Goal: Communication & Community: Share content

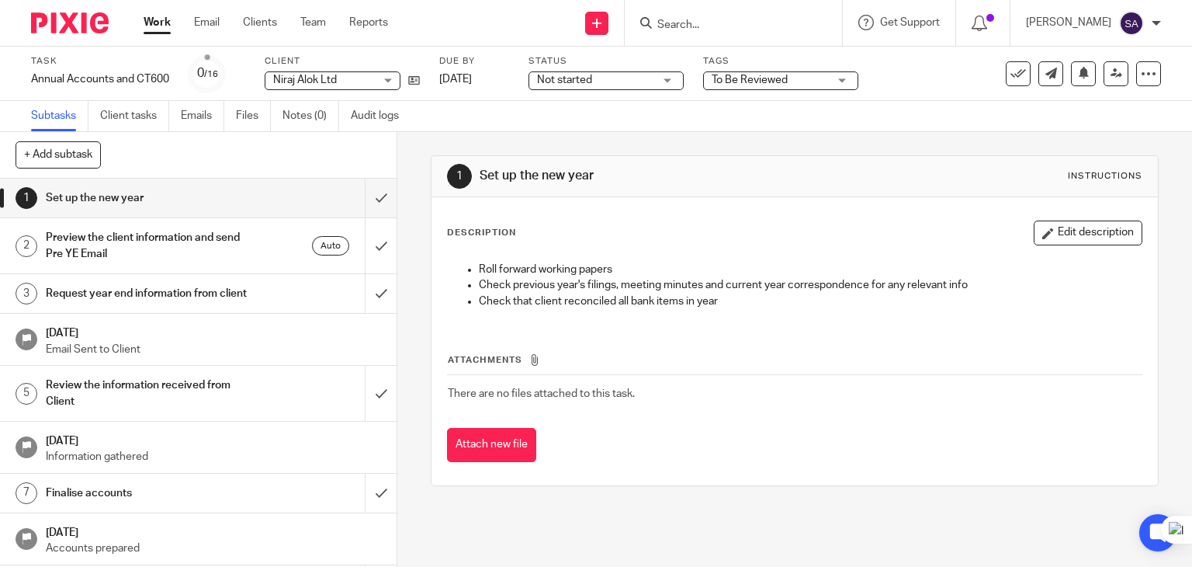
click at [711, 22] on input "Search" at bounding box center [726, 26] width 140 height 14
type input "b"
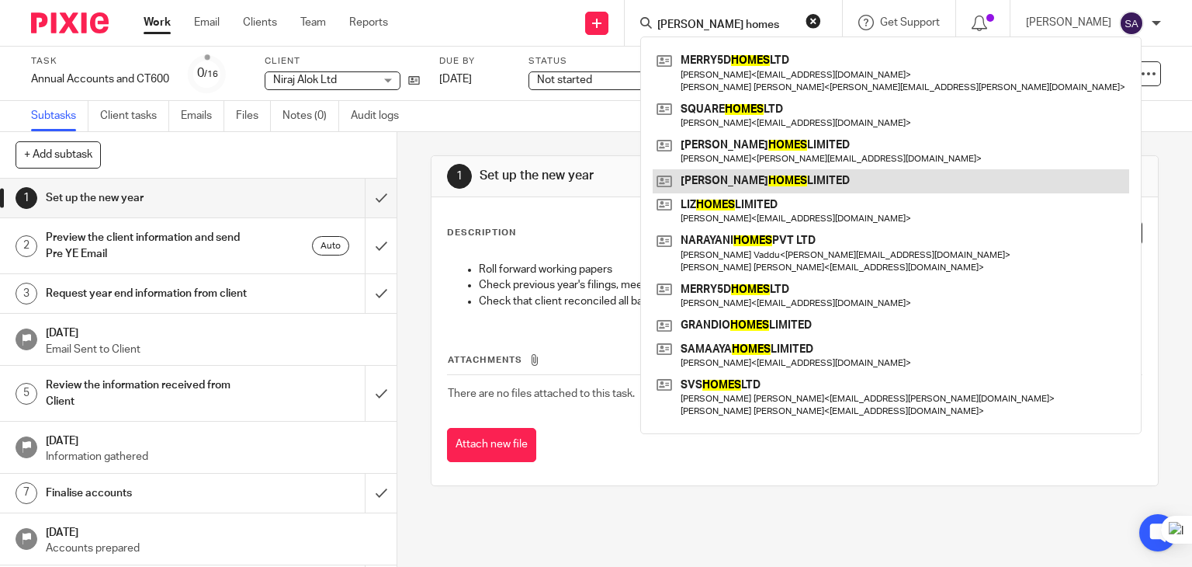
type input "ana homes"
click at [758, 184] on link at bounding box center [891, 180] width 477 height 23
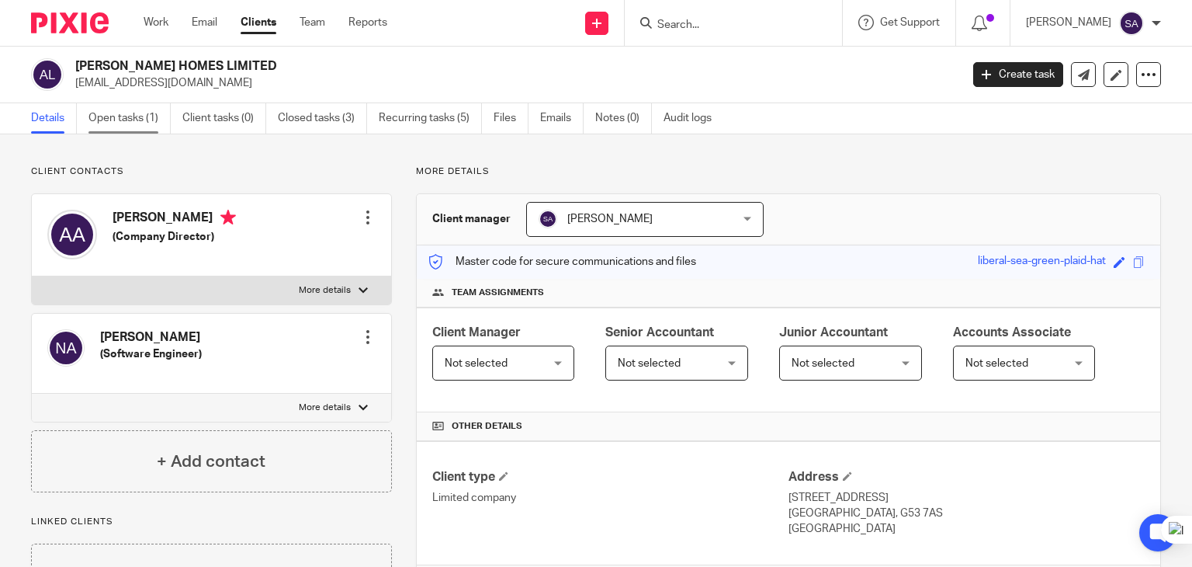
click at [143, 117] on link "Open tasks (1)" at bounding box center [129, 118] width 82 height 30
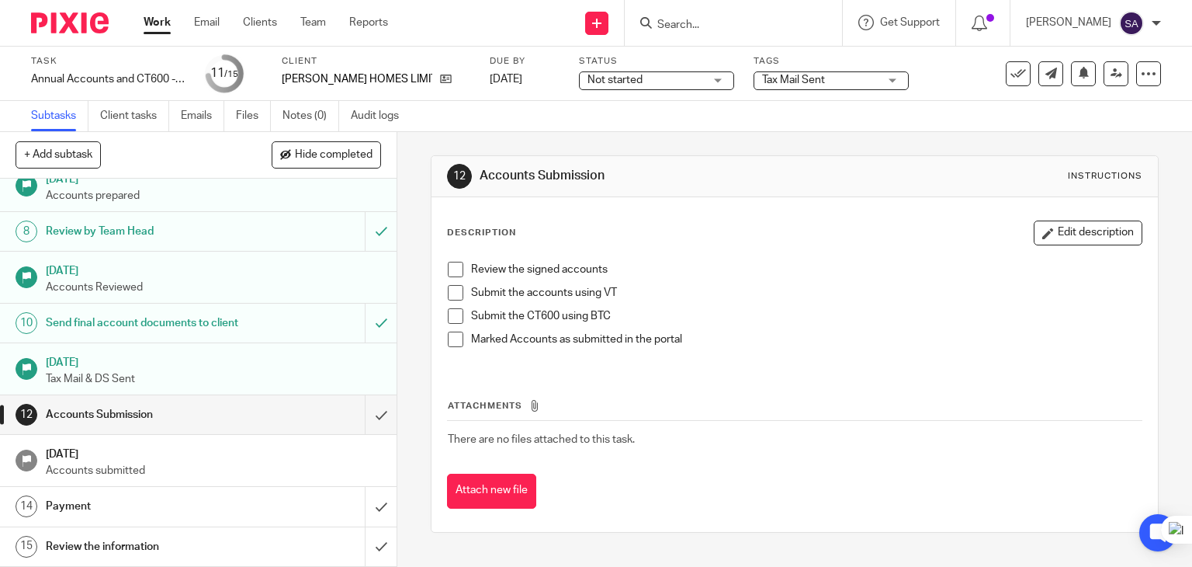
scroll to position [326, 0]
click at [710, 26] on input "Search" at bounding box center [726, 26] width 140 height 14
click at [721, 32] on form at bounding box center [738, 22] width 165 height 19
click at [710, 29] on input "Search" at bounding box center [726, 26] width 140 height 14
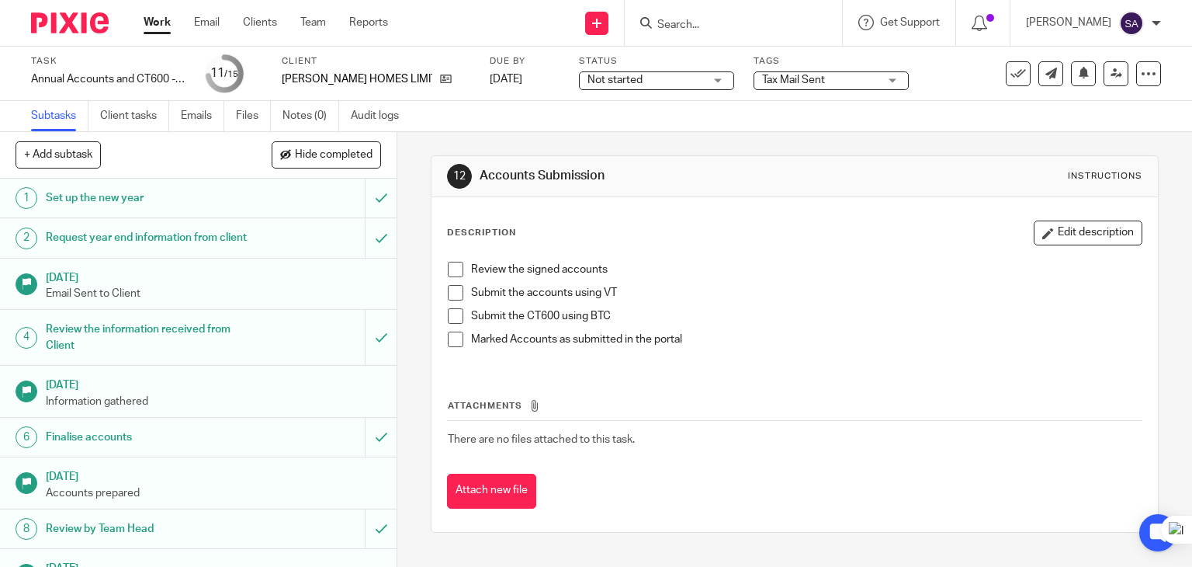
click at [710, 27] on input "Search" at bounding box center [726, 26] width 140 height 14
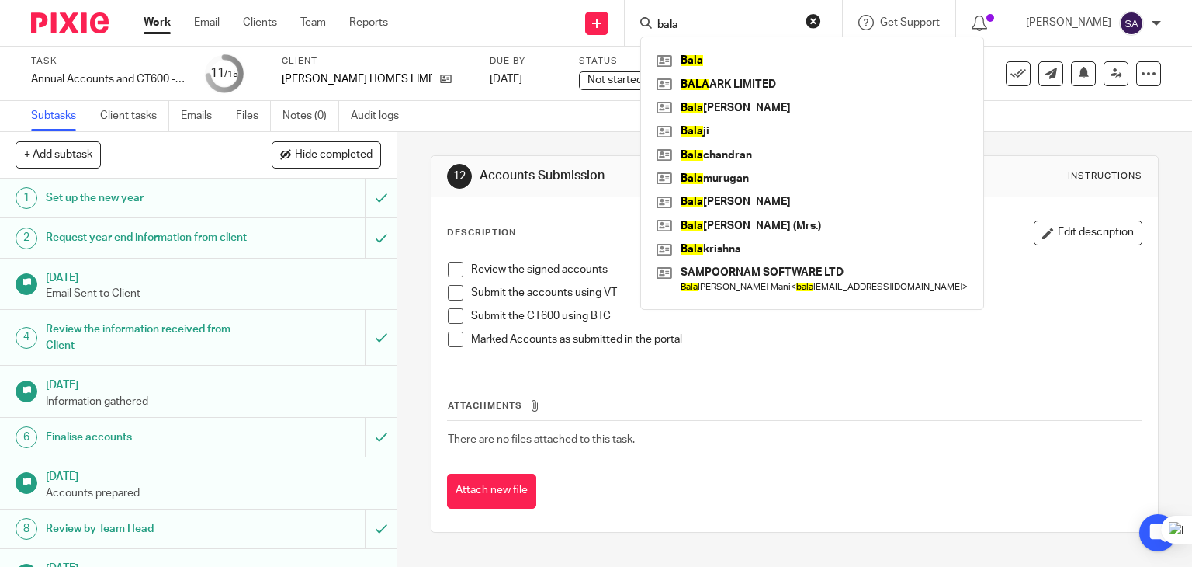
type input "bala"
click at [522, 145] on div "12 Accounts Submission Instructions Description Edit description Review the sig…" at bounding box center [795, 344] width 729 height 424
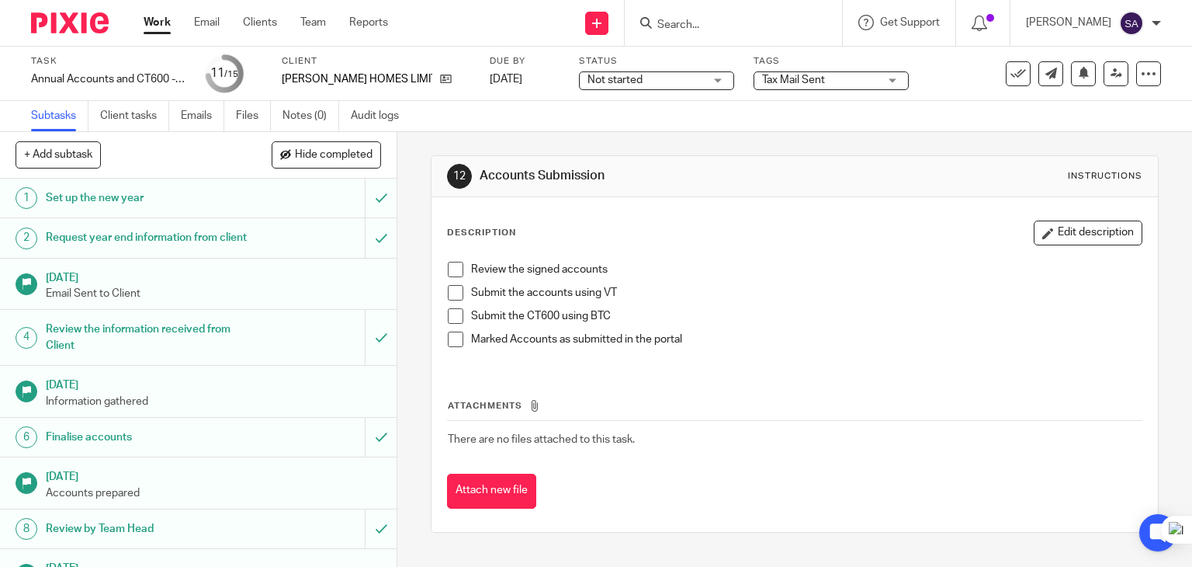
click at [703, 23] on input "Search" at bounding box center [726, 26] width 140 height 14
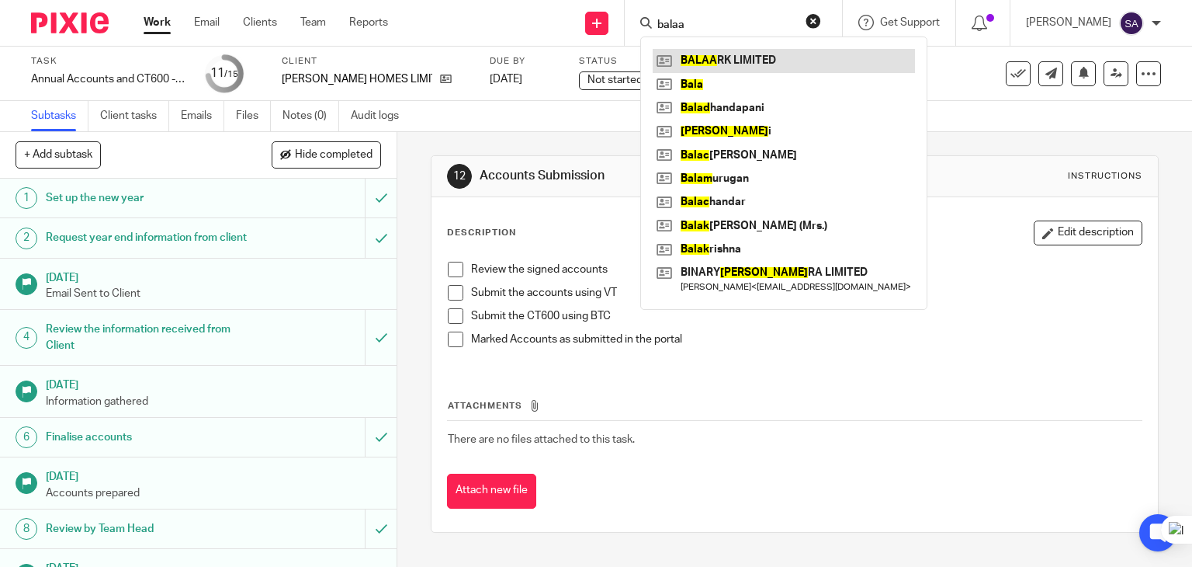
type input "balaa"
click at [751, 63] on link at bounding box center [784, 60] width 262 height 23
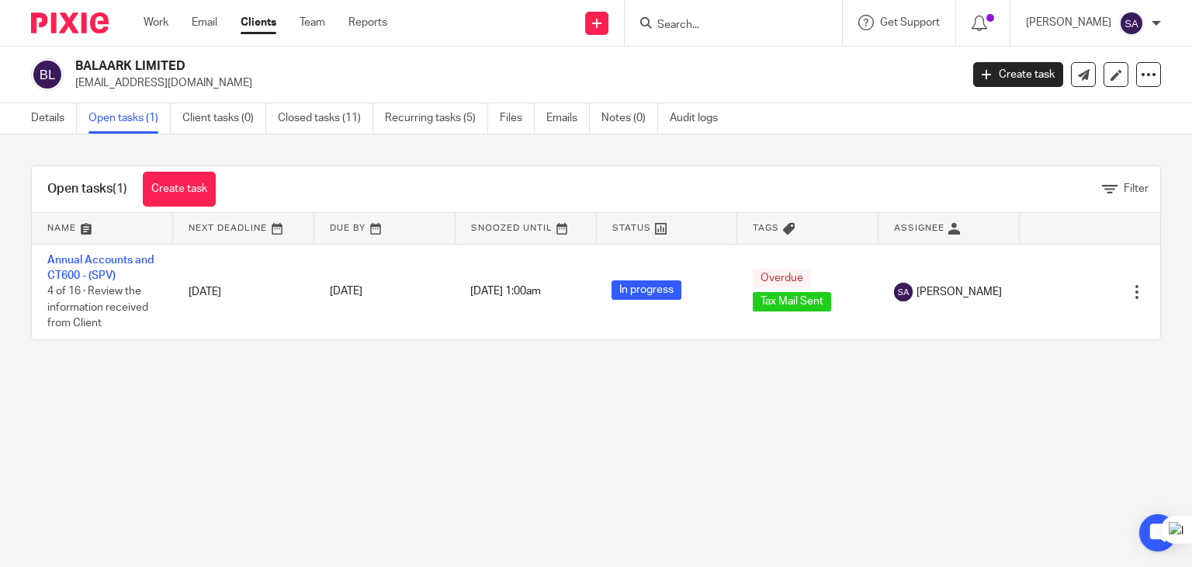
click at [118, 261] on link "Annual Accounts and CT600 - (SPV)" at bounding box center [100, 268] width 106 height 26
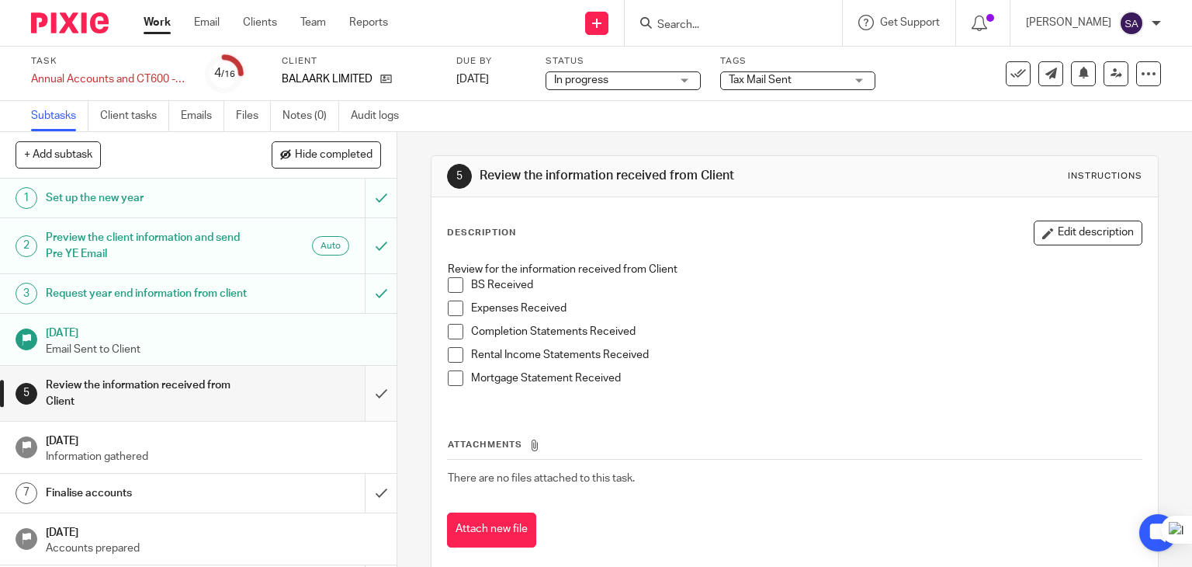
scroll to position [78, 0]
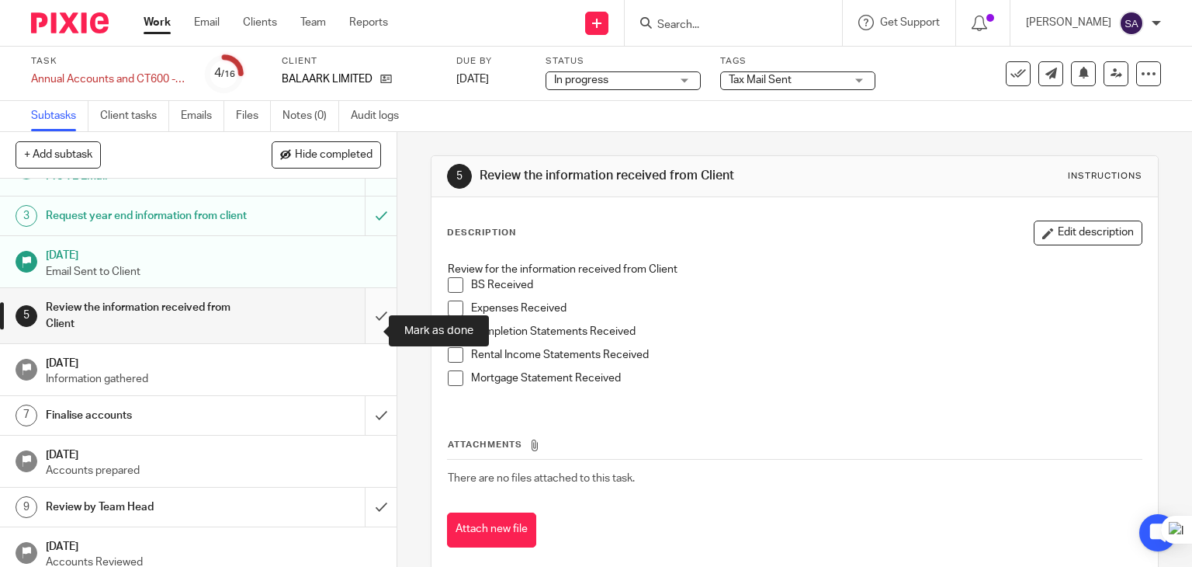
click at [360, 329] on input "submit" at bounding box center [198, 315] width 397 height 55
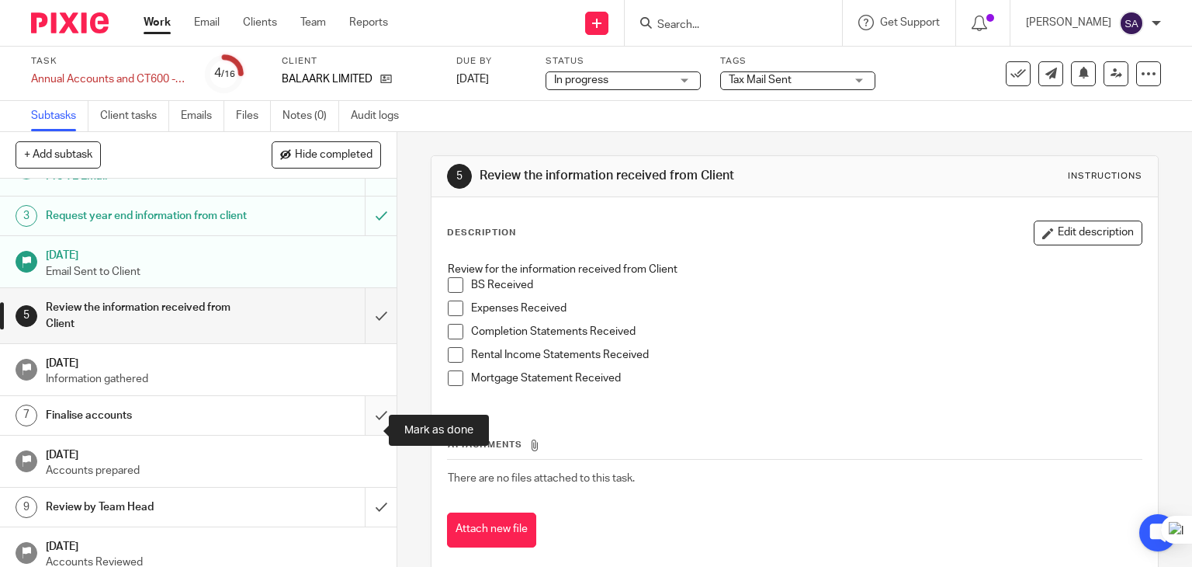
click at [359, 423] on input "submit" at bounding box center [198, 415] width 397 height 39
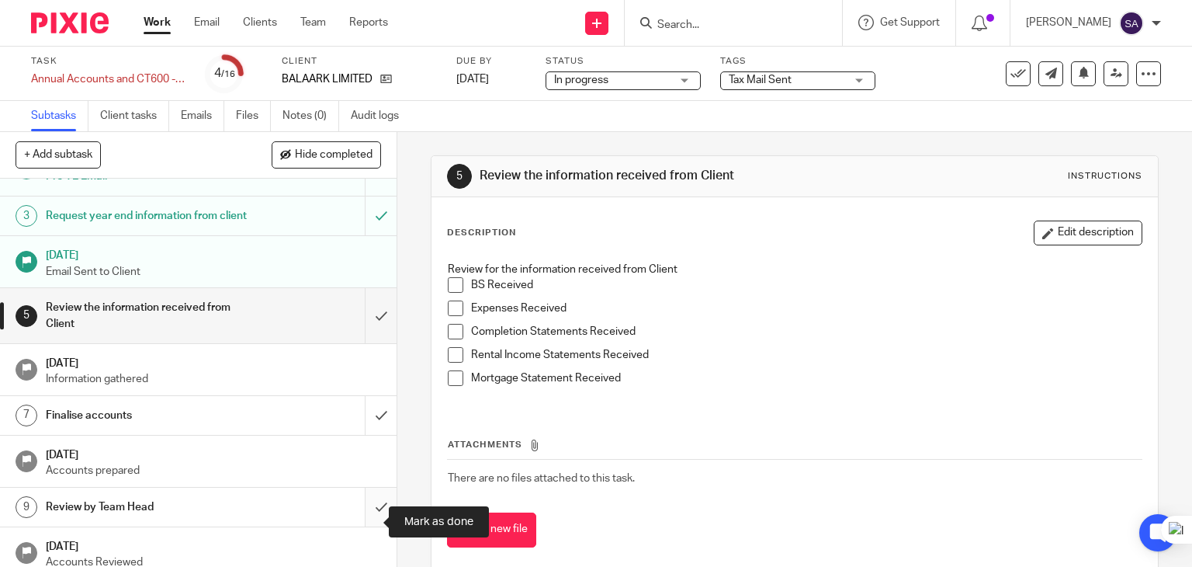
click at [368, 519] on input "submit" at bounding box center [198, 507] width 397 height 39
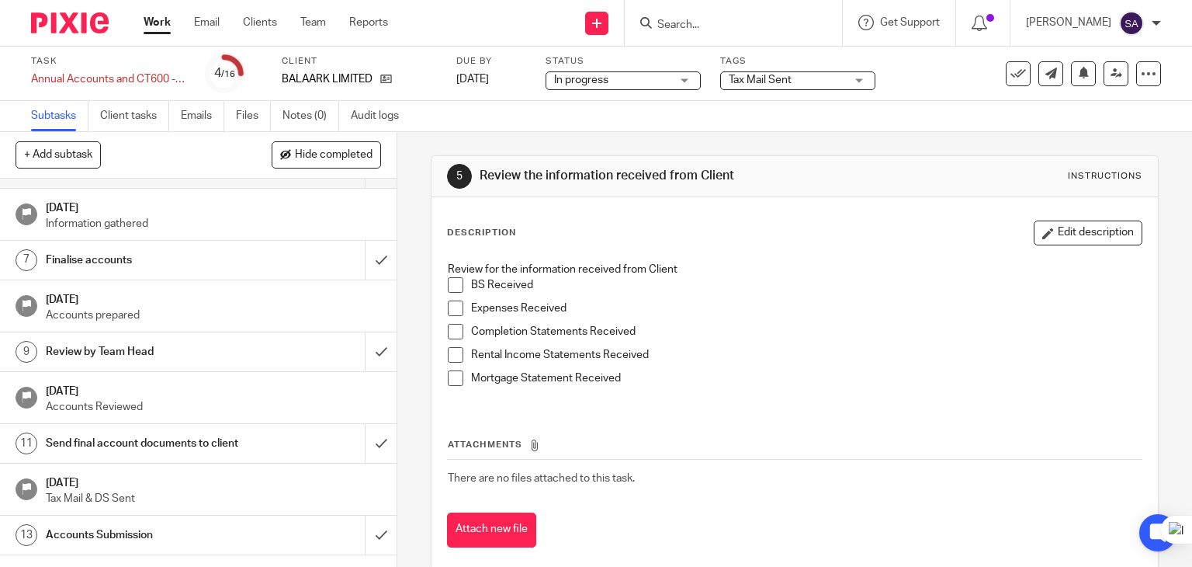
click at [242, 455] on div "Send final account documents to client" at bounding box center [198, 443] width 304 height 23
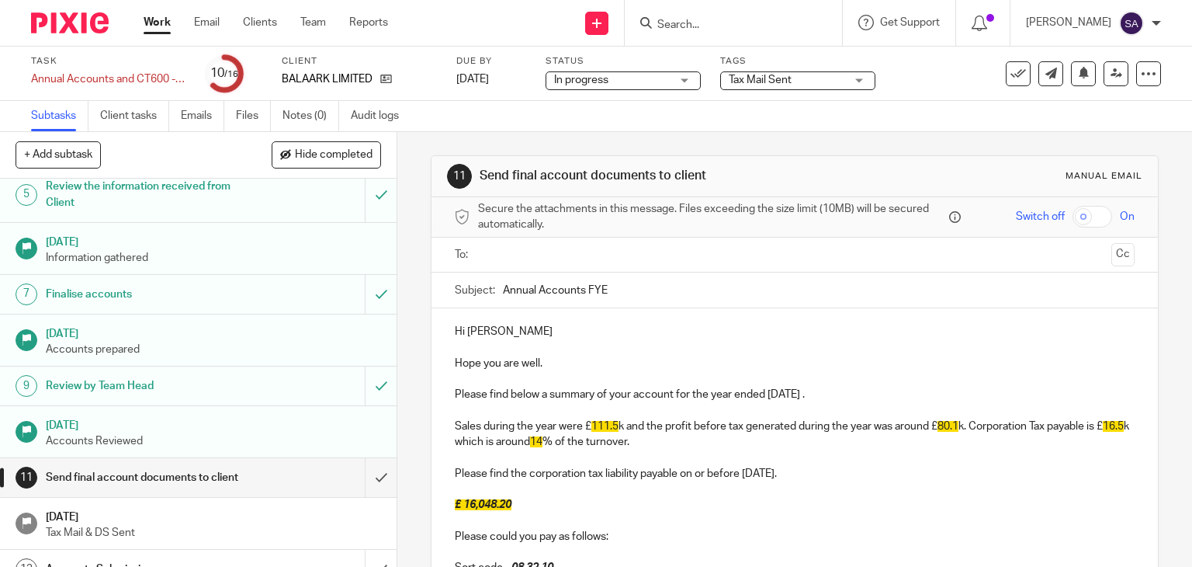
scroll to position [311, 0]
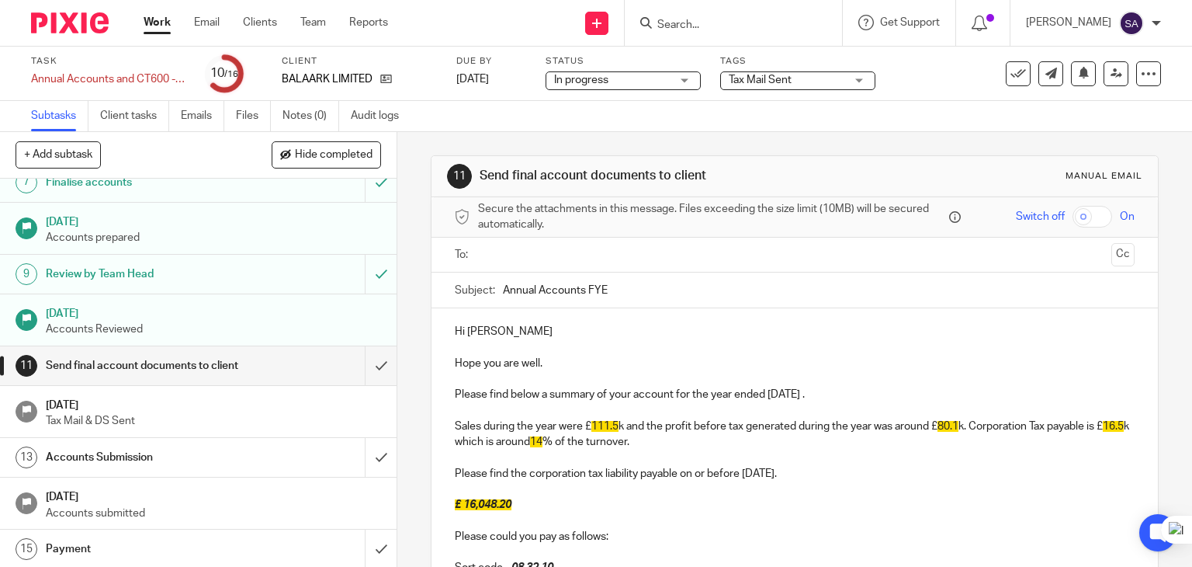
click at [615, 290] on input "Annual Accounts FYE" at bounding box center [819, 289] width 633 height 35
drag, startPoint x: 283, startPoint y: 76, endPoint x: 370, endPoint y: 71, distance: 87.8
click at [370, 71] on p "BALAARK LIMITED" at bounding box center [327, 79] width 91 height 16
copy p "BALAARK LIMITED"
click at [689, 300] on input "Annual Accounts FYE Nov' 24 -" at bounding box center [819, 289] width 633 height 35
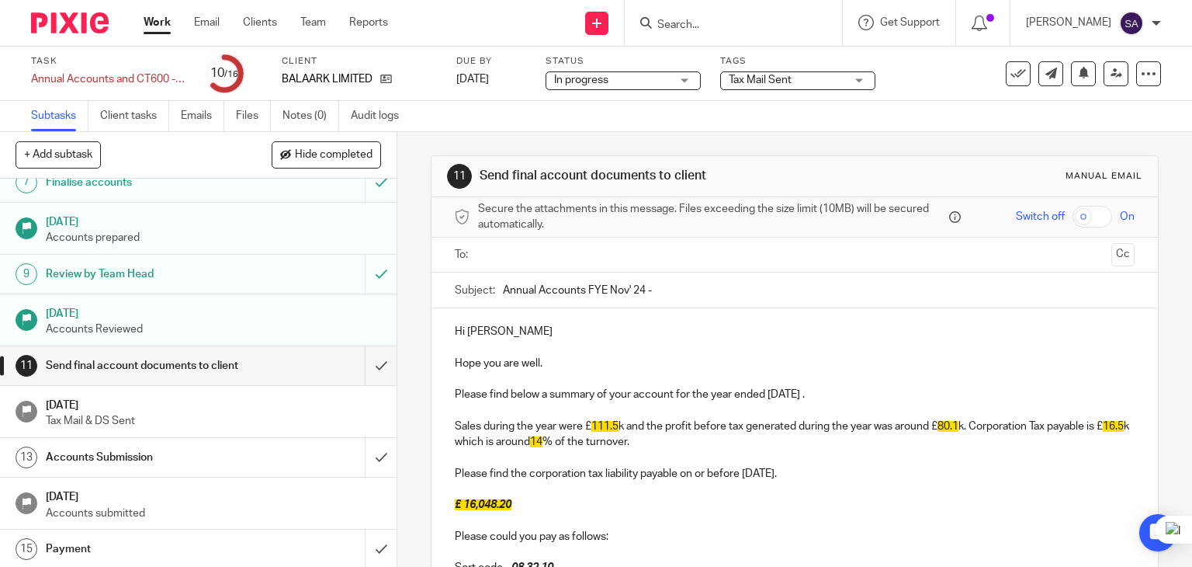
paste input "BALAARK LIMITED"
type input "Annual Accounts FYE Nov' 24 - BALAARK LIMITED"
click at [497, 327] on p "Hi Kishore" at bounding box center [795, 332] width 681 height 16
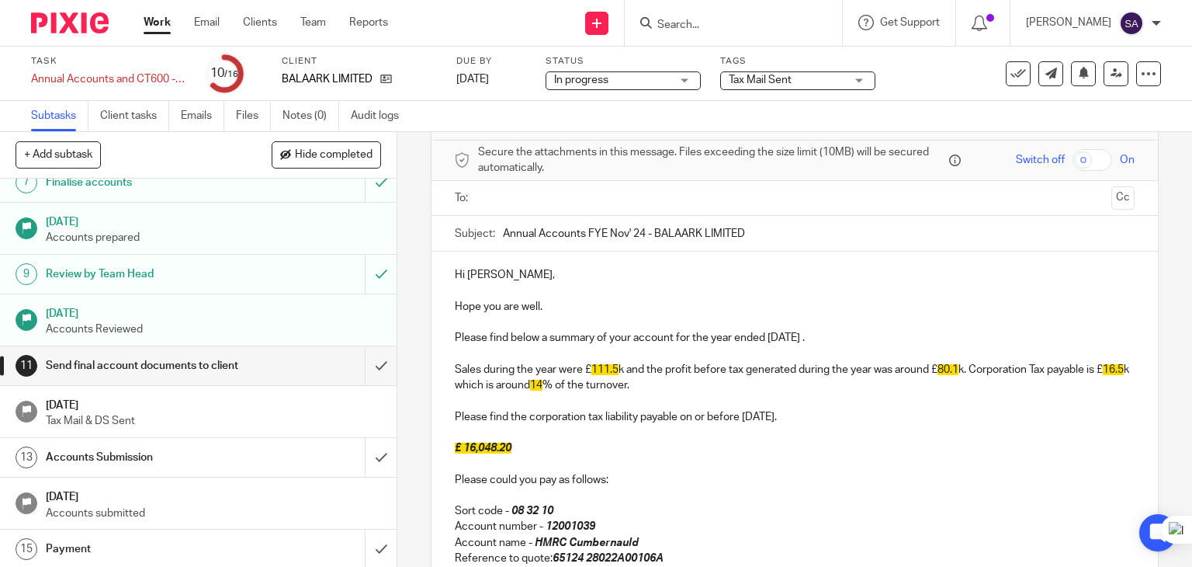
scroll to position [78, 0]
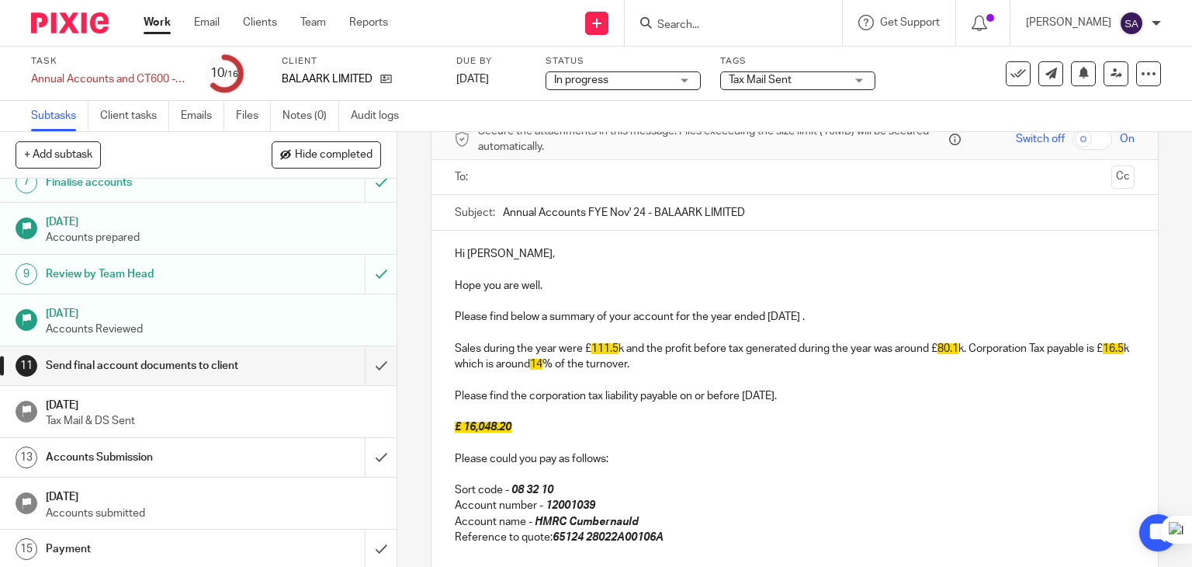
click at [845, 317] on p "Please find below a summary of your account for the year ended 30 Nov 2024 ." at bounding box center [795, 317] width 681 height 16
click at [618, 347] on p "Sales during the year were £ 111.5 k and the profit before tax generated during…" at bounding box center [795, 357] width 681 height 32
click at [949, 359] on p "Sales during the year were £17.7k and the profit before tax generated during th…" at bounding box center [795, 357] width 681 height 32
click at [949, 341] on p "Sales during the year were £17.7k and the profit before tax generated during th…" at bounding box center [795, 357] width 681 height 32
drag, startPoint x: 670, startPoint y: 363, endPoint x: 1081, endPoint y: 352, distance: 411.6
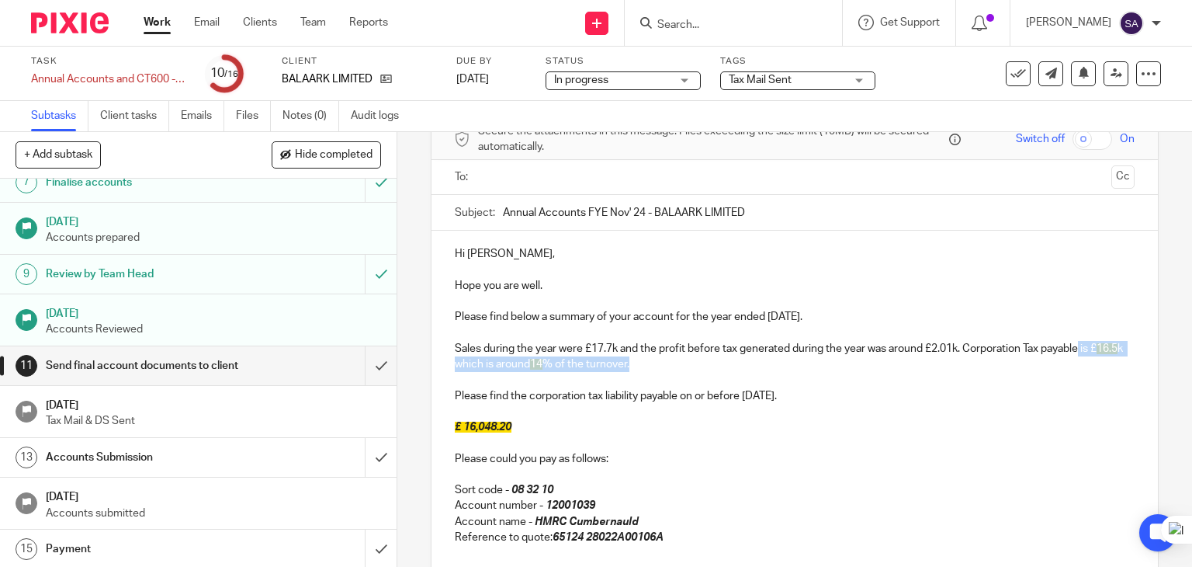
click at [1081, 352] on p "Sales during the year were £17.7k and the profit before tax generated during th…" at bounding box center [795, 357] width 681 height 32
drag, startPoint x: 696, startPoint y: 358, endPoint x: 963, endPoint y: 349, distance: 267.2
click at [963, 349] on p "Sales during the year were £17.7k and the profit before tax generated during th…" at bounding box center [795, 357] width 681 height 32
copy p "No corporation tax is payable as the previous years' losses have been utilised."
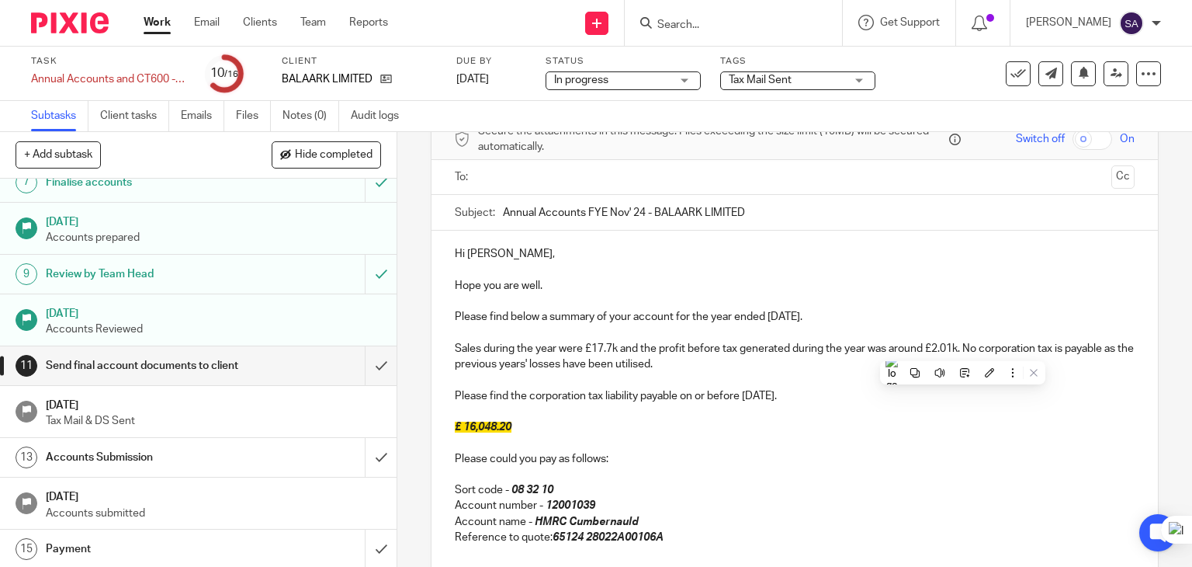
click at [939, 345] on p "Sales during the year were £17.7k and the profit before tax generated during th…" at bounding box center [795, 357] width 681 height 32
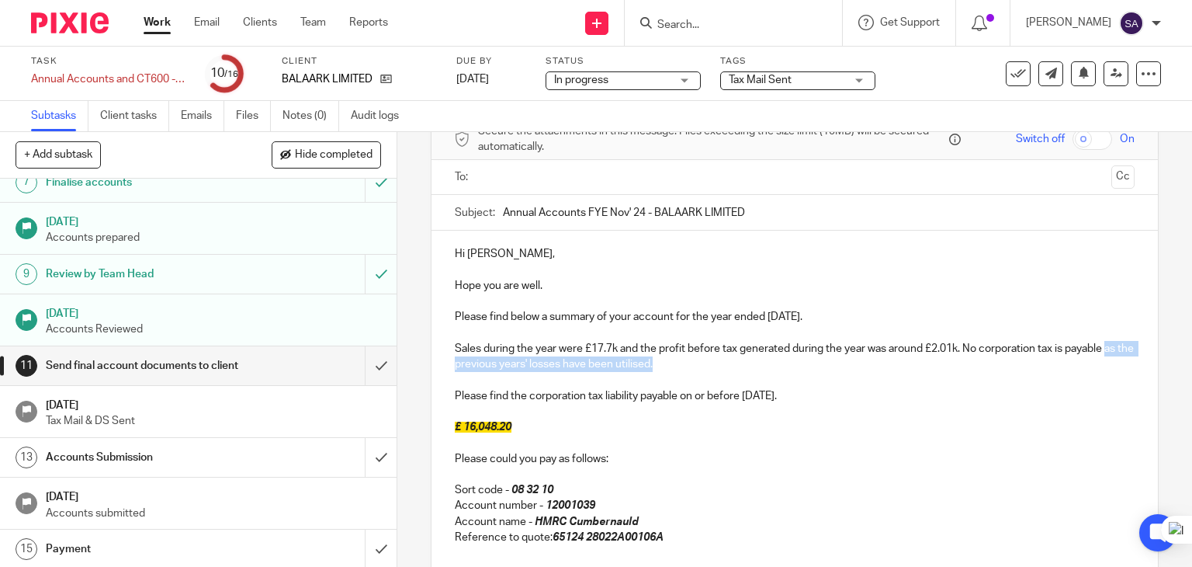
drag, startPoint x: 692, startPoint y: 357, endPoint x: 448, endPoint y: 364, distance: 244.6
click at [448, 364] on div "Hi Kishore, Hope you are well. Please find below a summary of your account for …" at bounding box center [795, 488] width 727 height 515
click at [531, 366] on p "Sales during the year were £17.7k and the profit before tax generated during th…" at bounding box center [795, 357] width 681 height 32
click at [755, 360] on p "Sales during the year were £17.7k and the profit before tax generated during th…" at bounding box center [795, 357] width 681 height 32
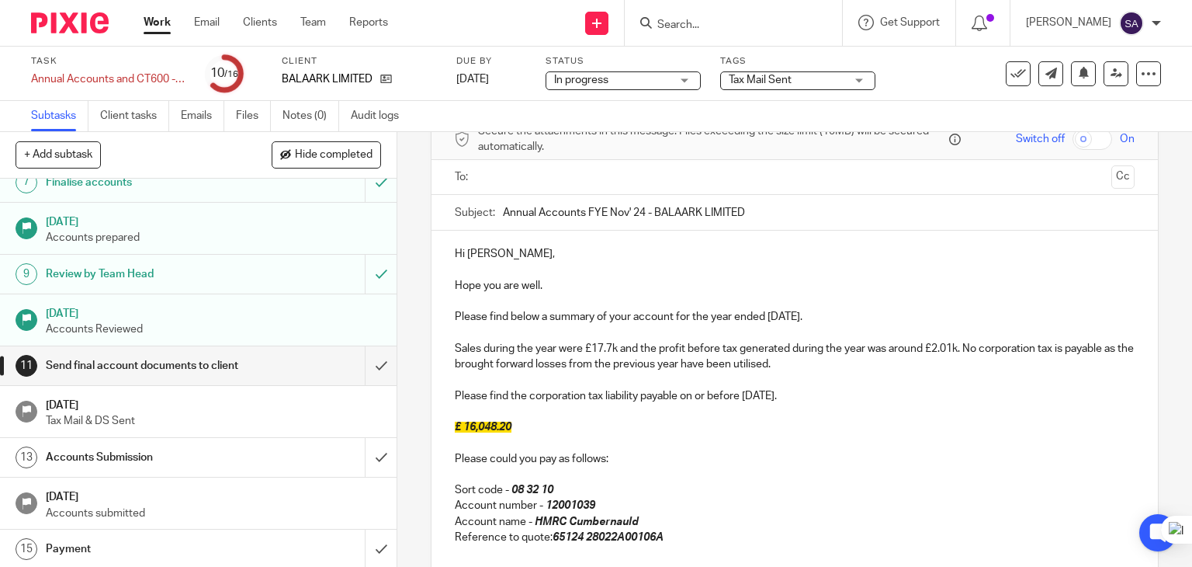
click at [456, 366] on p "Sales during the year were £17.7k and the profit before tax generated during th…" at bounding box center [795, 357] width 681 height 32
click at [588, 366] on p "Sales during the year were £17.7k and the profit before tax generated during th…" at bounding box center [795, 357] width 681 height 32
click at [720, 361] on p "Sales during the year were £17.7k and the profit before tax generated during th…" at bounding box center [795, 357] width 681 height 32
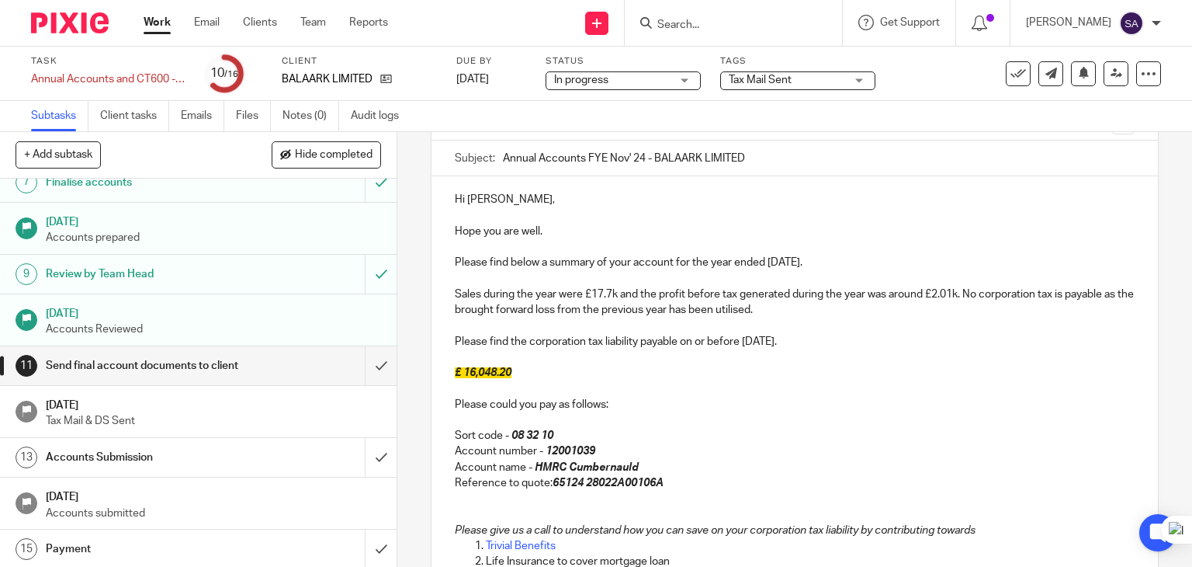
scroll to position [155, 0]
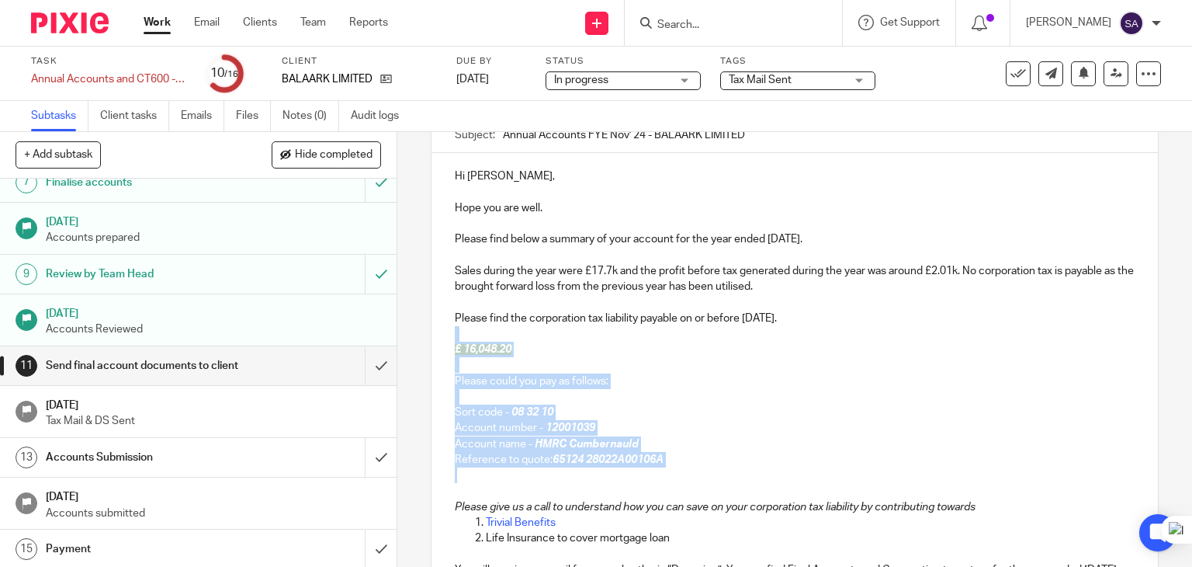
drag, startPoint x: 454, startPoint y: 472, endPoint x: 446, endPoint y: 327, distance: 145.4
click at [446, 327] on div "Hi Kishore, Hope you are well. Please find below a summary of your account for …" at bounding box center [795, 410] width 727 height 515
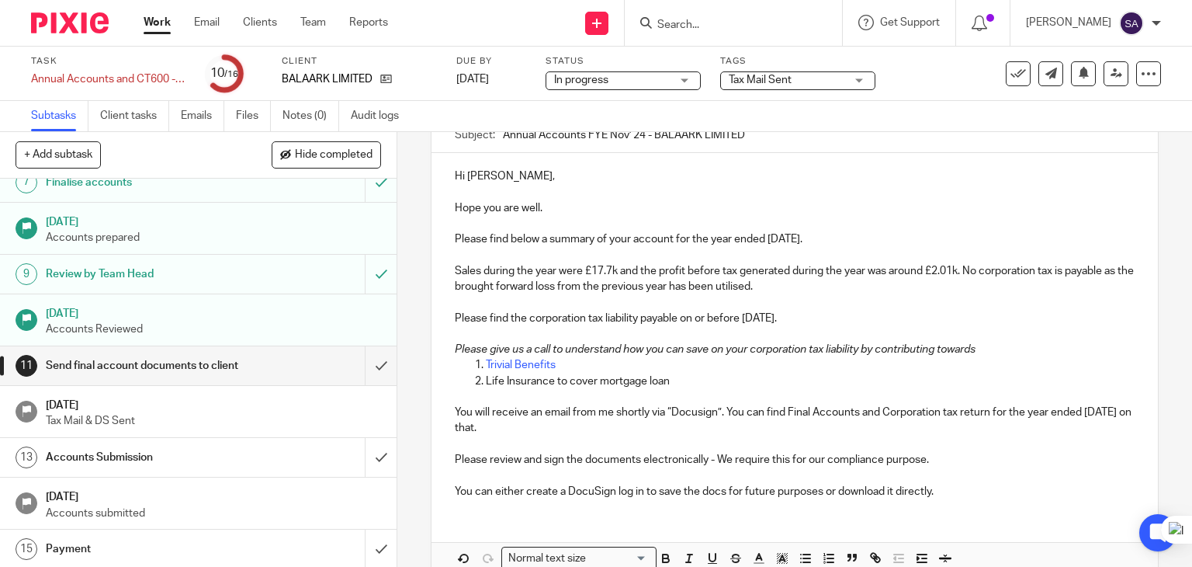
drag, startPoint x: 822, startPoint y: 315, endPoint x: 438, endPoint y: 308, distance: 384.3
click at [438, 308] on div "Hi Kishore, Hope you are well. Please find below a summary of your account for …" at bounding box center [795, 332] width 727 height 358
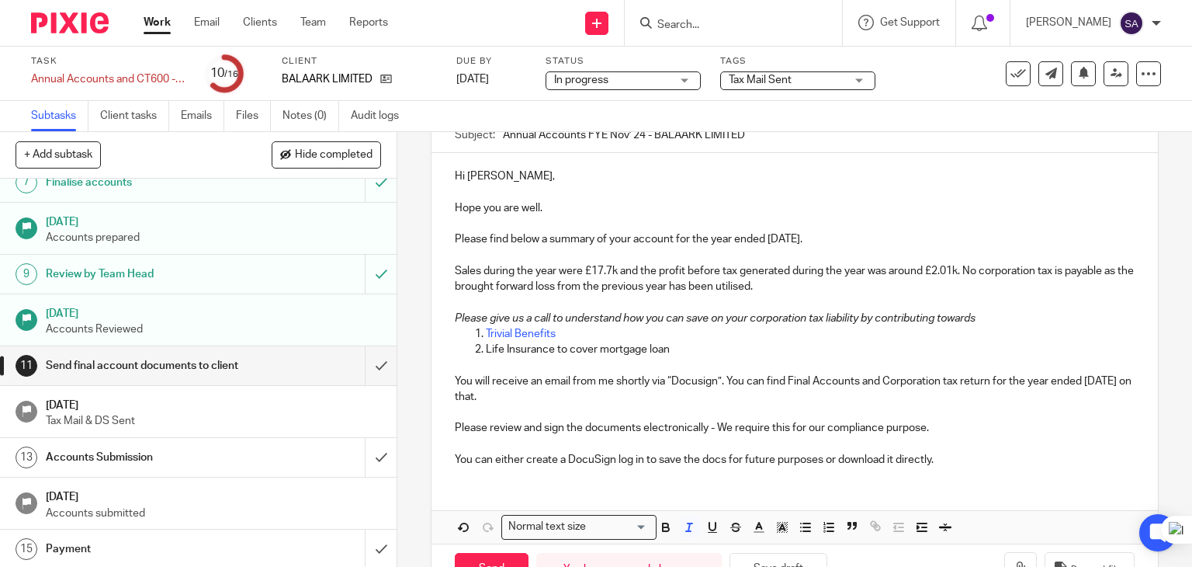
click at [455, 320] on em "Please give us a call to understand how you can save on your corporation tax li…" at bounding box center [715, 318] width 521 height 11
click at [698, 384] on p "You will receive an email from me shortly via “Docusign”. You can find Final Ac…" at bounding box center [795, 389] width 681 height 32
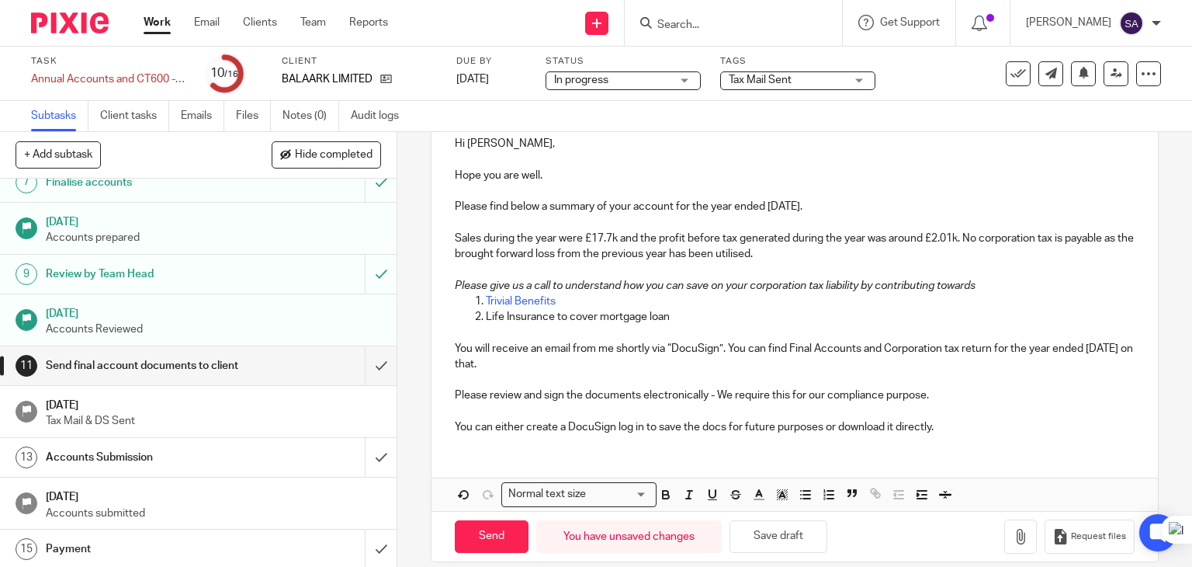
scroll to position [205, 0]
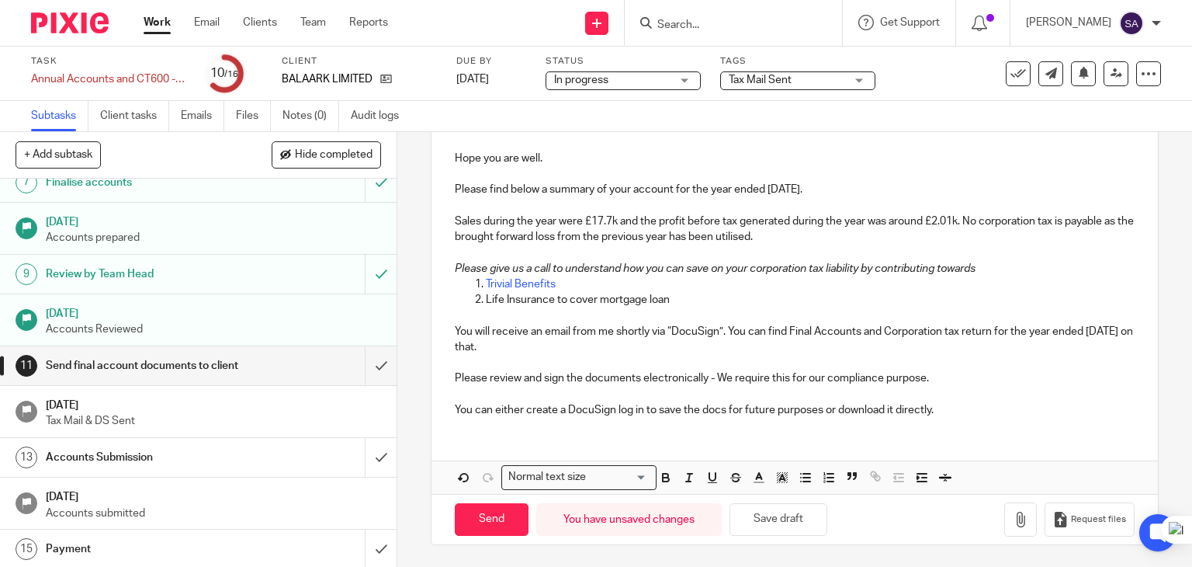
click at [958, 410] on p "You can either create a DocuSign log in to save the docs for future purposes or…" at bounding box center [795, 410] width 681 height 16
click at [814, 513] on button "Save draft" at bounding box center [779, 519] width 98 height 33
click at [1025, 154] on p "Hope you are well." at bounding box center [795, 159] width 681 height 16
click at [1129, 12] on img at bounding box center [1131, 23] width 25 height 25
click at [1062, 102] on li "Logout" at bounding box center [1101, 108] width 102 height 23
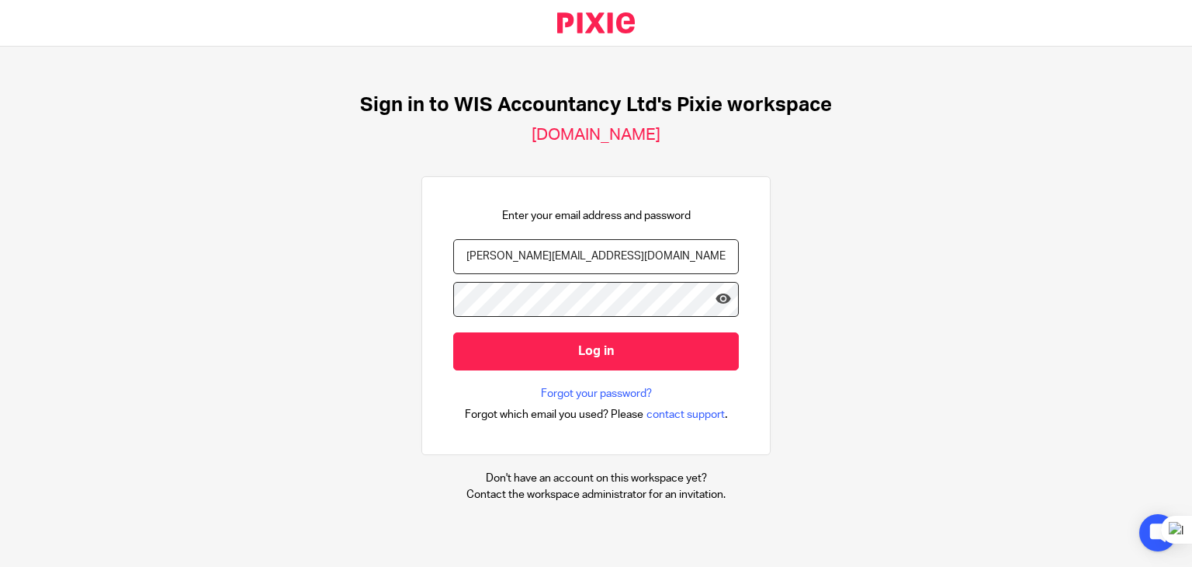
type input "[PERSON_NAME][EMAIL_ADDRESS][PERSON_NAME][DOMAIN_NAME]"
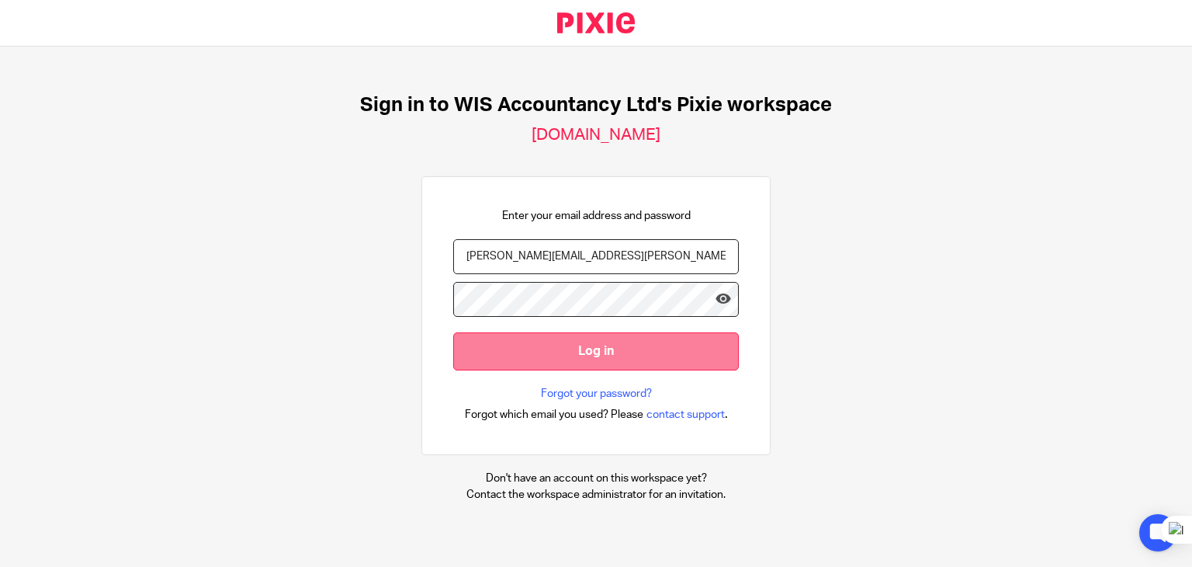
click at [487, 361] on input "Log in" at bounding box center [596, 351] width 286 height 38
